Goal: Information Seeking & Learning: Learn about a topic

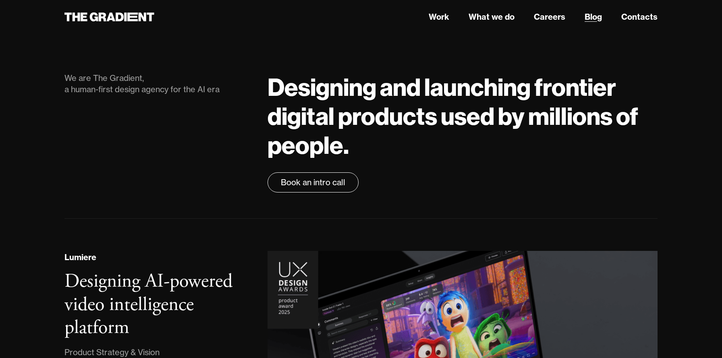
click at [597, 17] on link "Blog" at bounding box center [592, 17] width 17 height 12
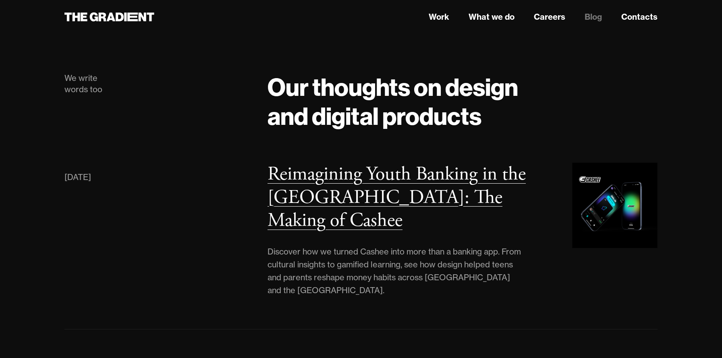
click at [414, 162] on h3 "Reimagining Youth Banking in the [GEOGRAPHIC_DATA]: The Making of Cashee" at bounding box center [396, 197] width 258 height 71
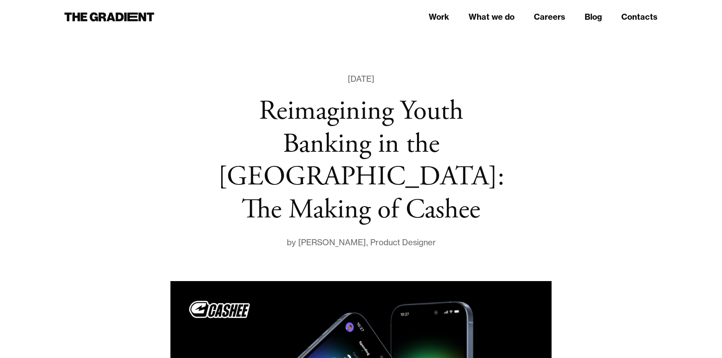
click at [338, 239] on div "[PERSON_NAME]" at bounding box center [332, 242] width 68 height 13
click at [335, 242] on div "Viktor Hotskivskyi" at bounding box center [332, 242] width 68 height 13
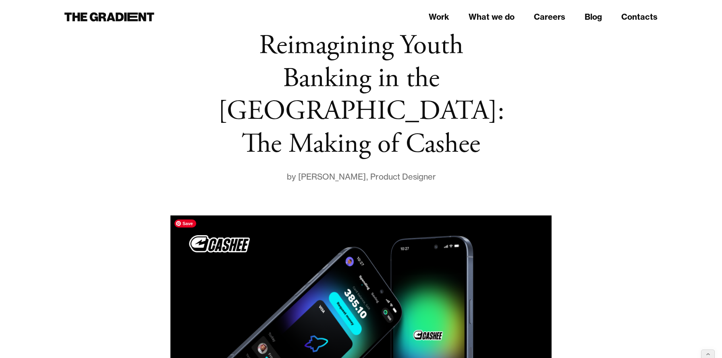
scroll to position [66, 0]
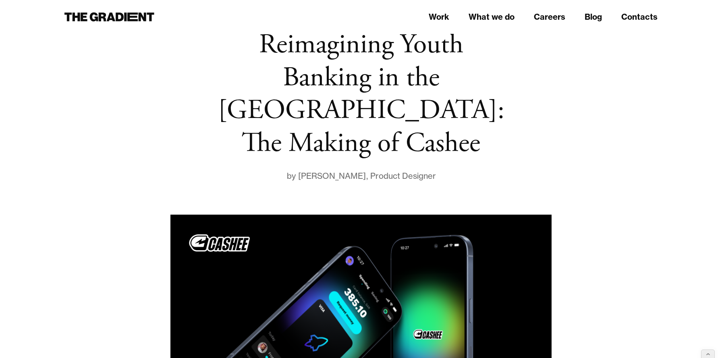
click at [338, 178] on div "Viktor Hotskivskyi" at bounding box center [332, 176] width 68 height 13
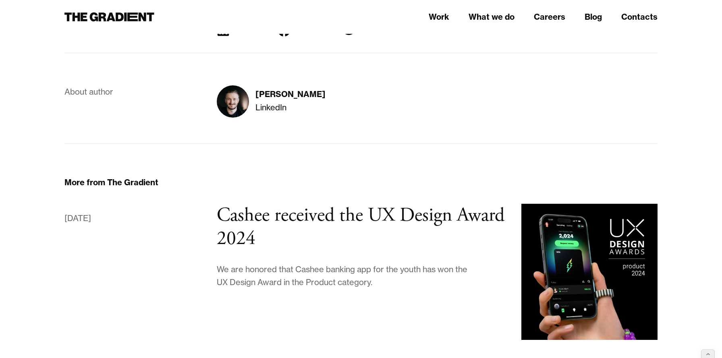
scroll to position [6526, 0]
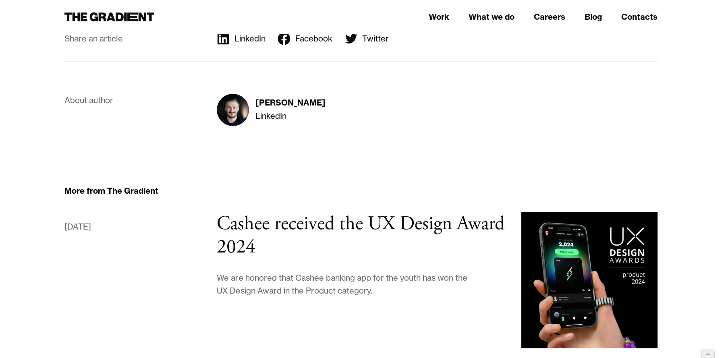
click at [255, 211] on h3 "Cashee received the UX Design Award 2024" at bounding box center [361, 235] width 288 height 48
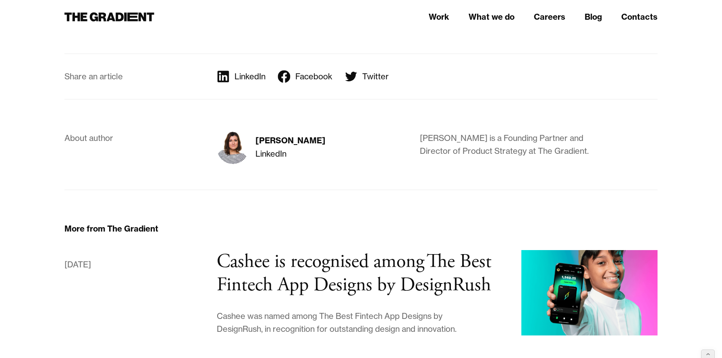
scroll to position [1166, 0]
